Goal: Check status

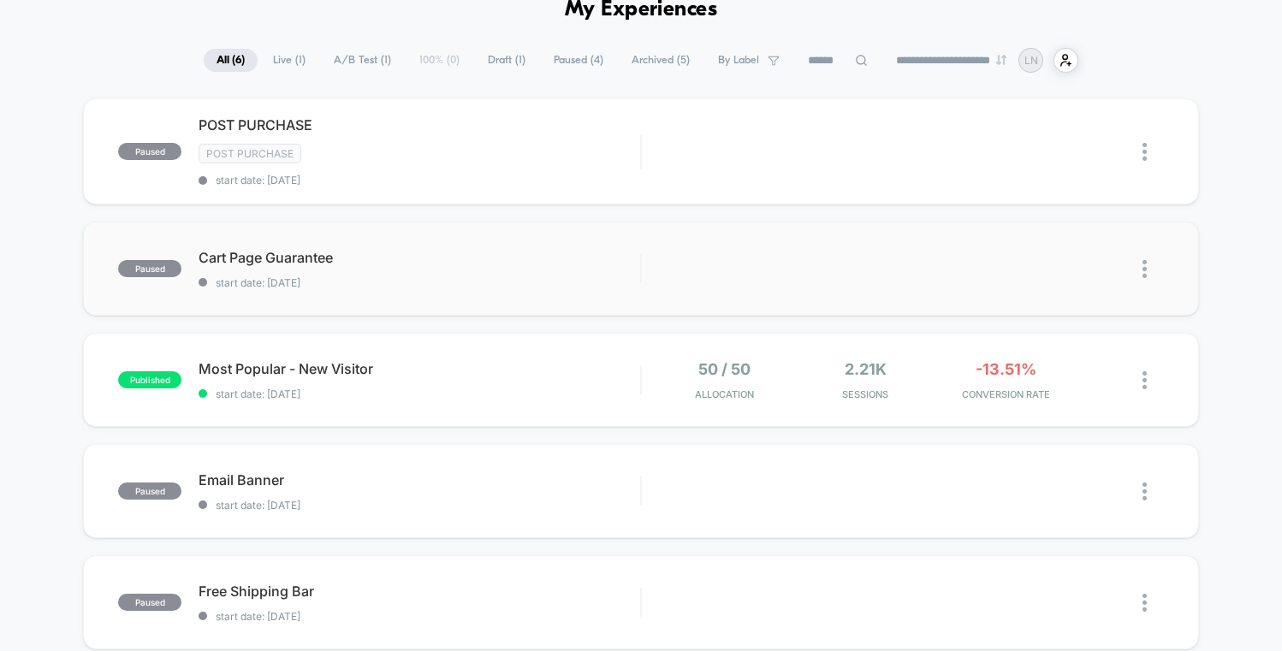
scroll to position [89, 0]
click at [605, 381] on div "Most Popular - New Visitor Click to edit experience details Click to edit exper…" at bounding box center [420, 380] width 442 height 40
